Goal: Transaction & Acquisition: Download file/media

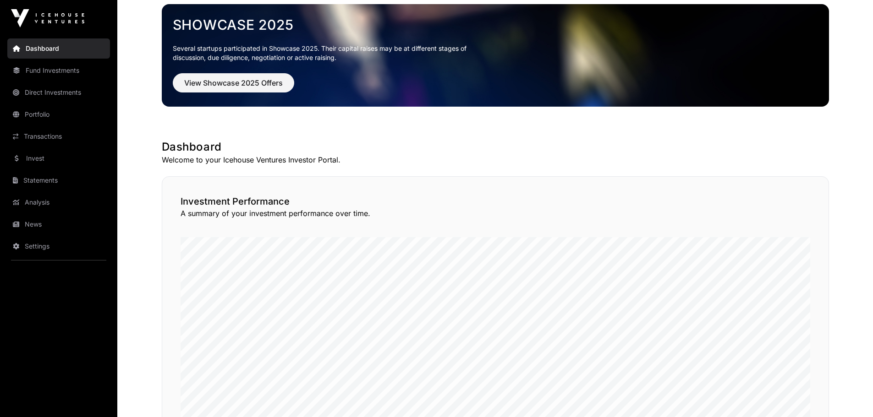
scroll to position [92, 0]
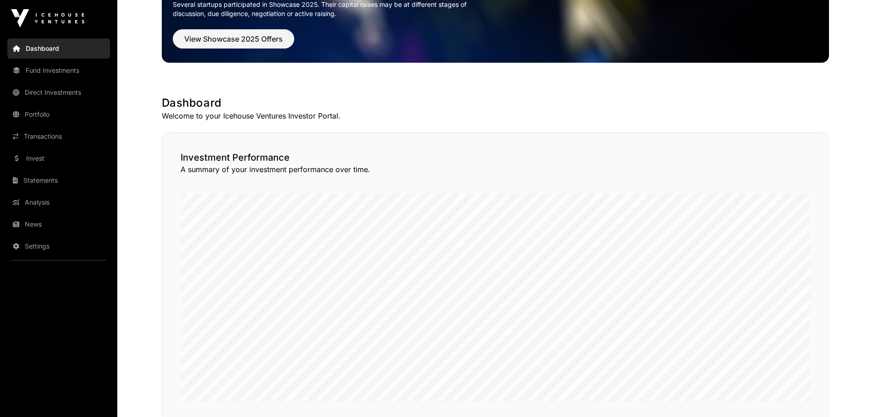
click at [44, 90] on link "Direct Investments" at bounding box center [58, 92] width 103 height 20
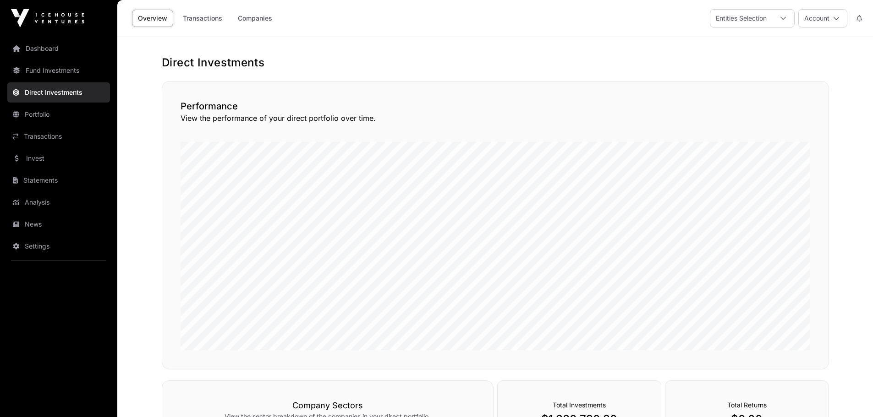
click at [46, 110] on link "Portfolio" at bounding box center [58, 114] width 103 height 20
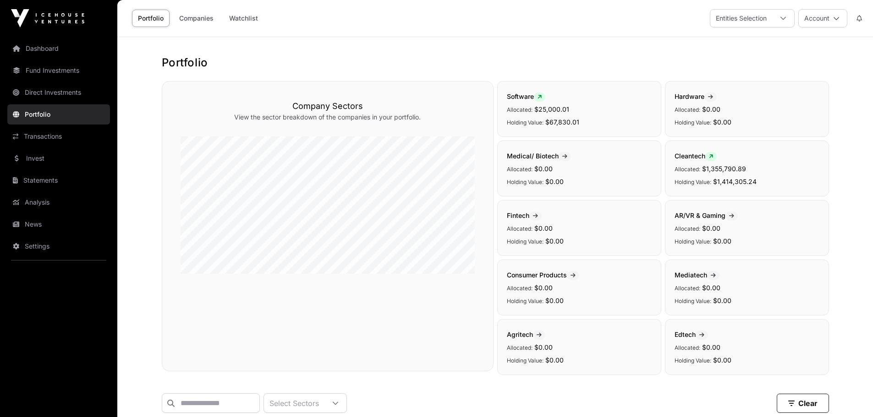
click at [44, 175] on link "Statements" at bounding box center [58, 180] width 103 height 20
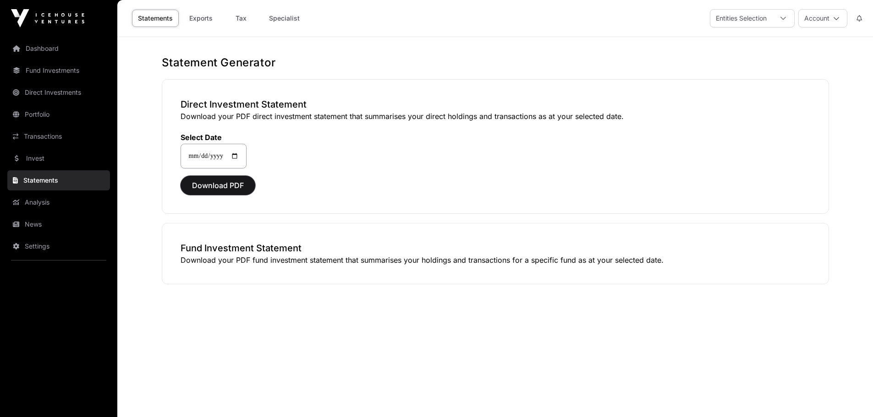
click at [228, 184] on span "Download PDF" at bounding box center [218, 185] width 52 height 11
